Goal: Go to known website: Go to known website

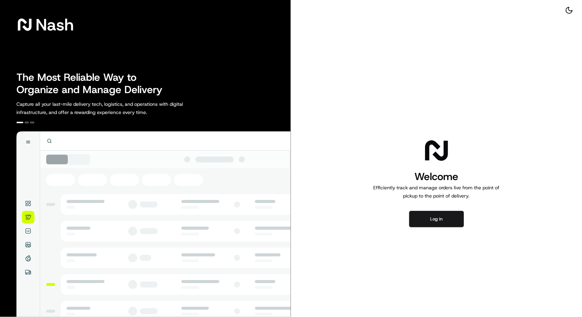
click at [437, 210] on div "Welcome Efficiently track and manage orders live from the point of pickup to th…" at bounding box center [436, 182] width 291 height 364
click at [438, 216] on button "Log in" at bounding box center [436, 219] width 55 height 16
